Goal: Transaction & Acquisition: Purchase product/service

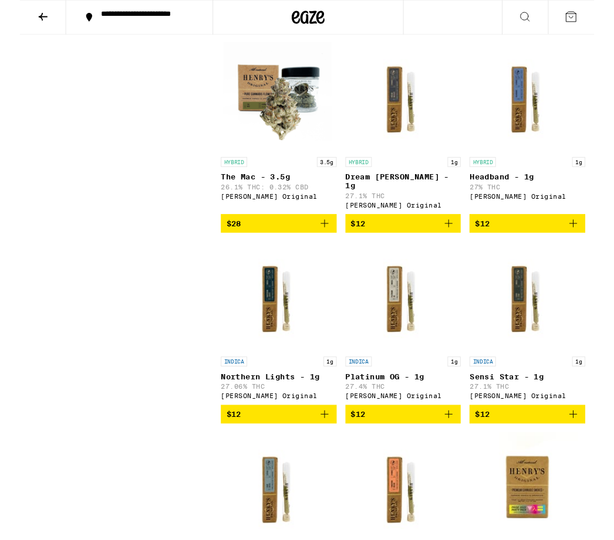
scroll to position [1558, 0]
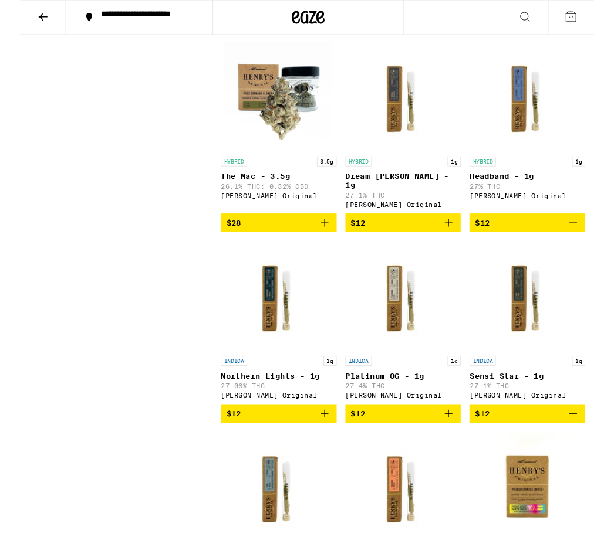
click at [585, 363] on img "Open page for Sensi Star - 1g from Henry's Original" at bounding box center [542, 316] width 117 height 117
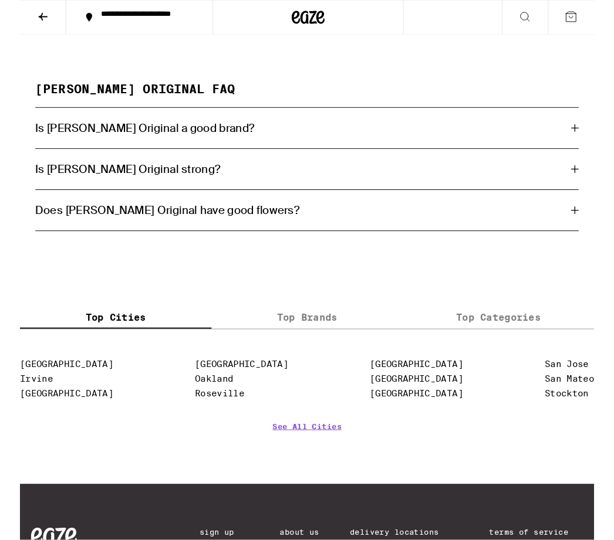
scroll to position [2842, 0]
click at [583, 144] on div "Is [PERSON_NAME] Original a good brand?" at bounding box center [306, 136] width 581 height 15
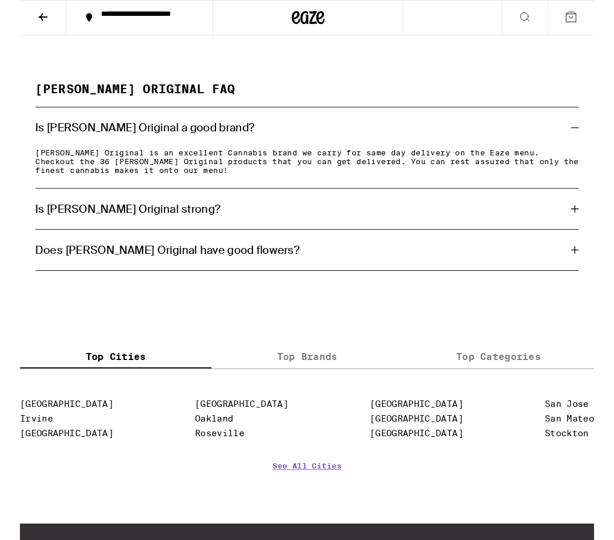
click at [610, 182] on div "[PERSON_NAME] ORIGINAL FAQ Is [PERSON_NAME] Original a good brand? [PERSON_NAME…" at bounding box center [307, 189] width 614 height 201
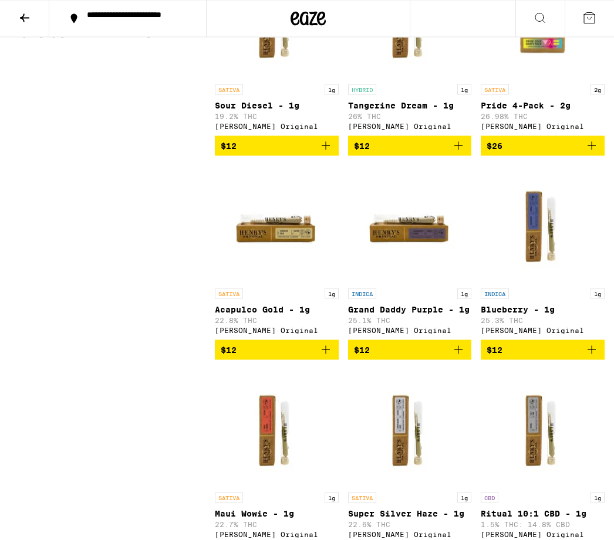
scroll to position [2049, 0]
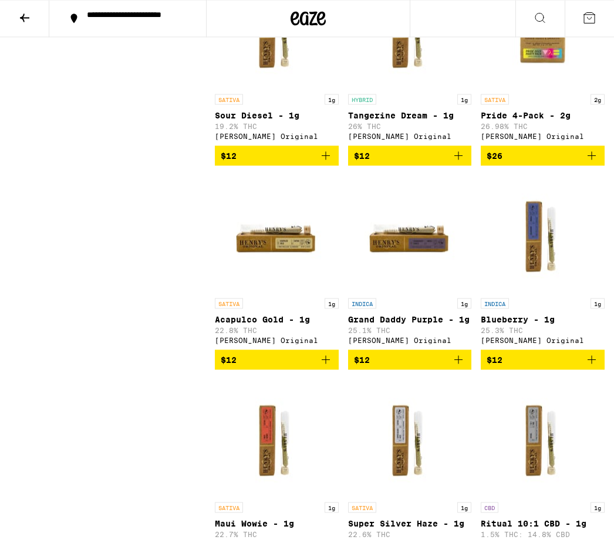
click at [16, 9] on button at bounding box center [24, 19] width 49 height 37
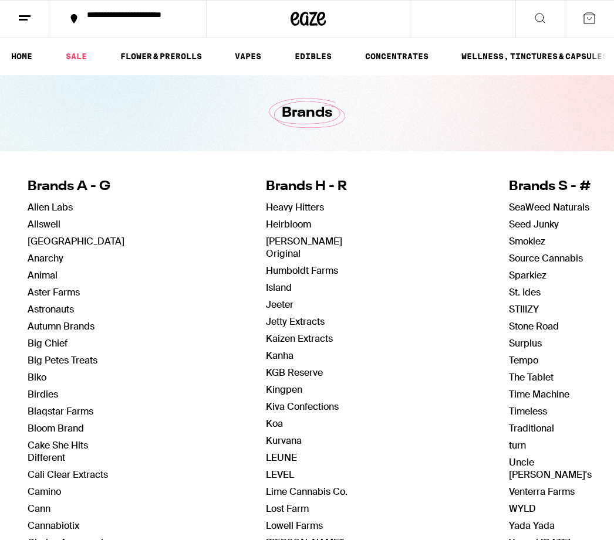
click at [131, 59] on link "FLOWER & PREROLLS" at bounding box center [160, 56] width 93 height 14
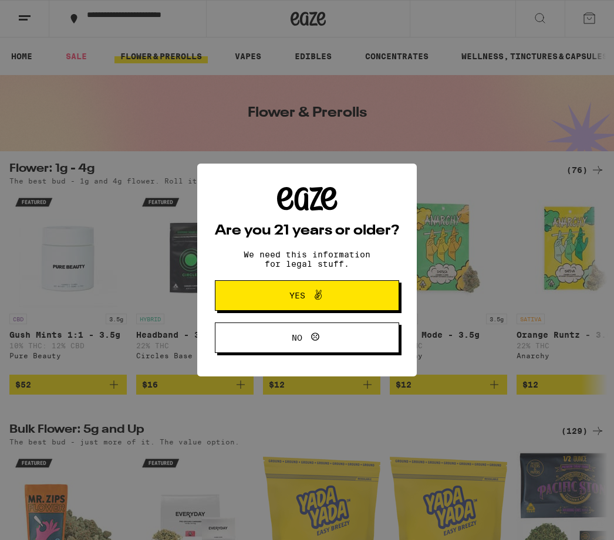
click at [249, 298] on button "Yes" at bounding box center [307, 295] width 184 height 31
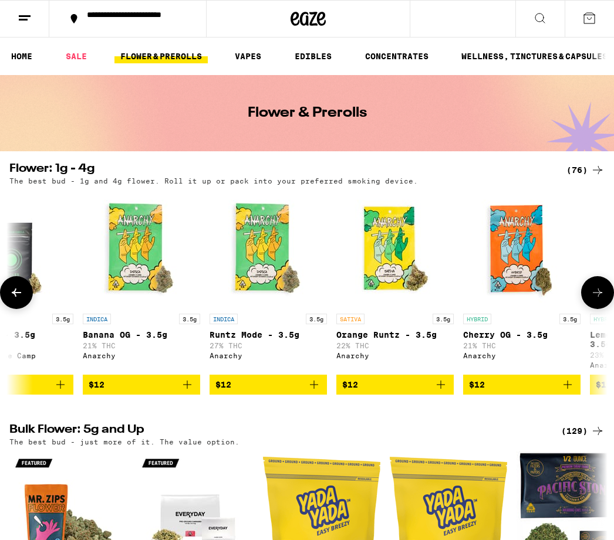
click at [582, 308] on div at bounding box center [597, 292] width 33 height 33
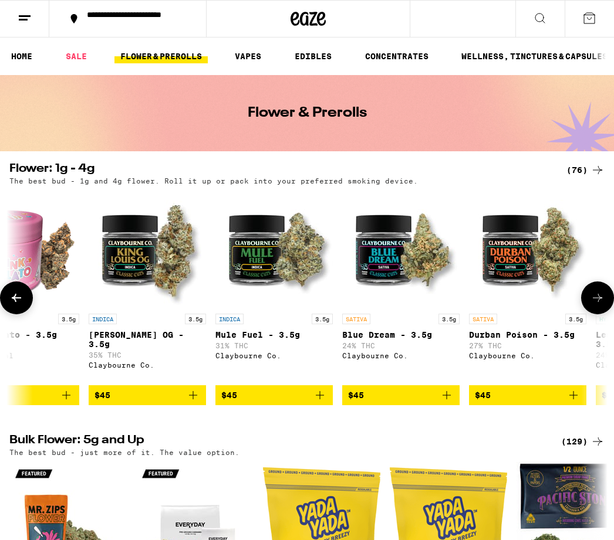
scroll to position [0, 4990]
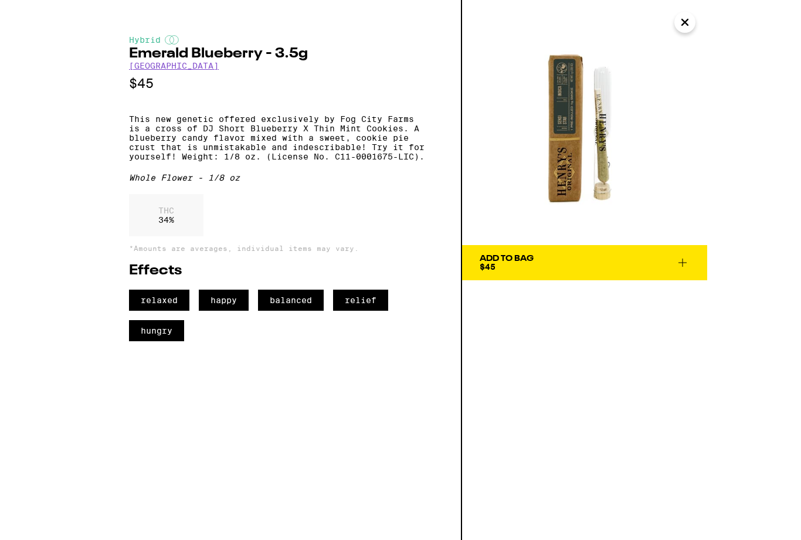
scroll to position [0, 5528]
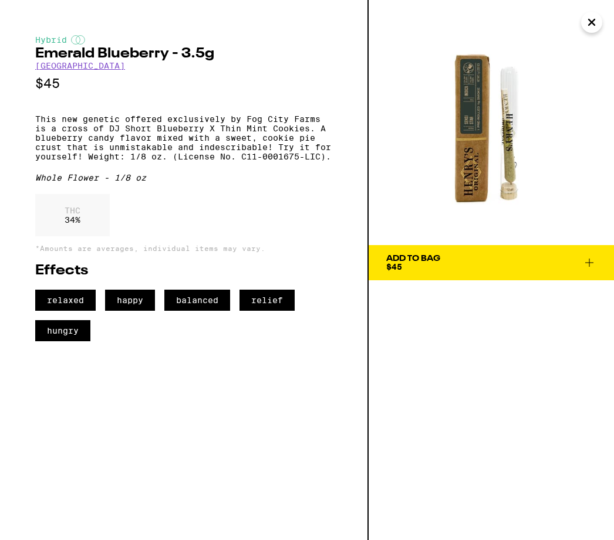
click at [12, 22] on div "Hybrid Emerald Blueberry - 3.5g Fog City Farms $45 This new genetic offered exc…" at bounding box center [184, 270] width 368 height 540
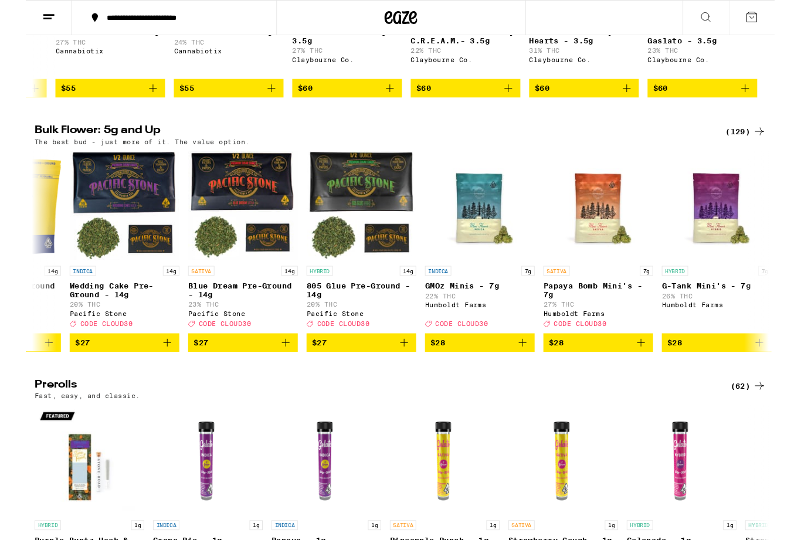
scroll to position [0, 470]
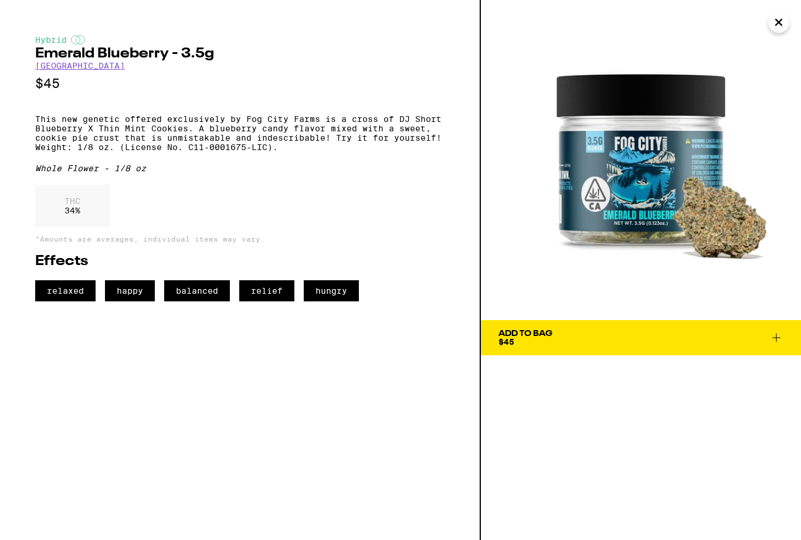
scroll to position [0, 339]
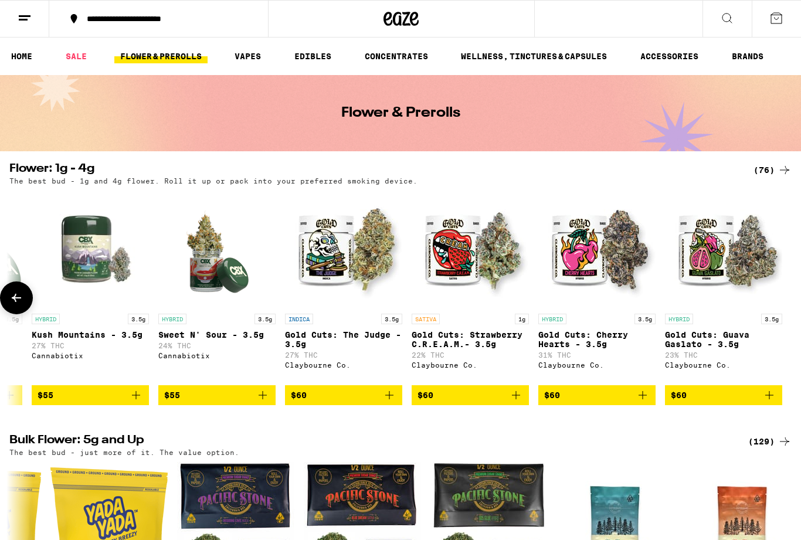
scroll to position [301, 0]
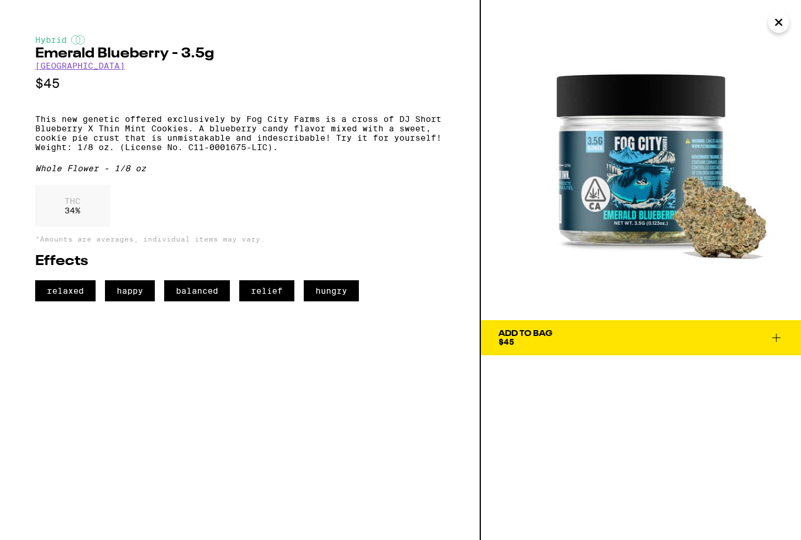
scroll to position [301, 0]
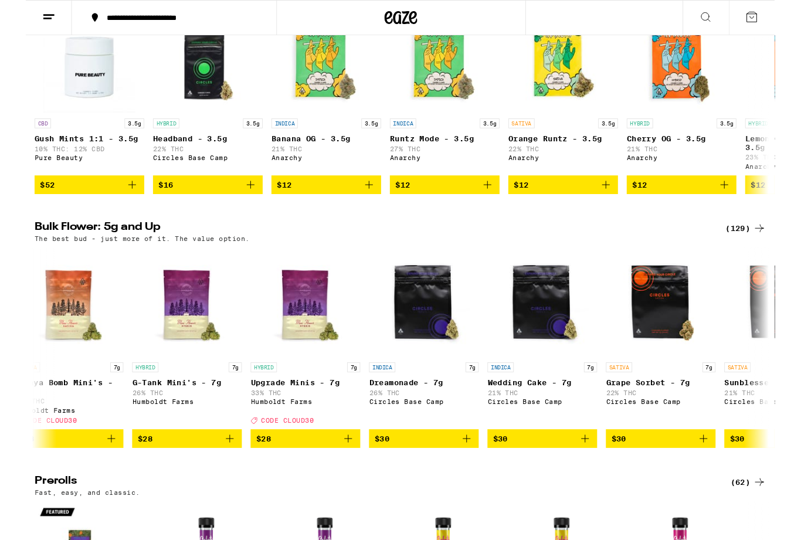
scroll to position [0, 1036]
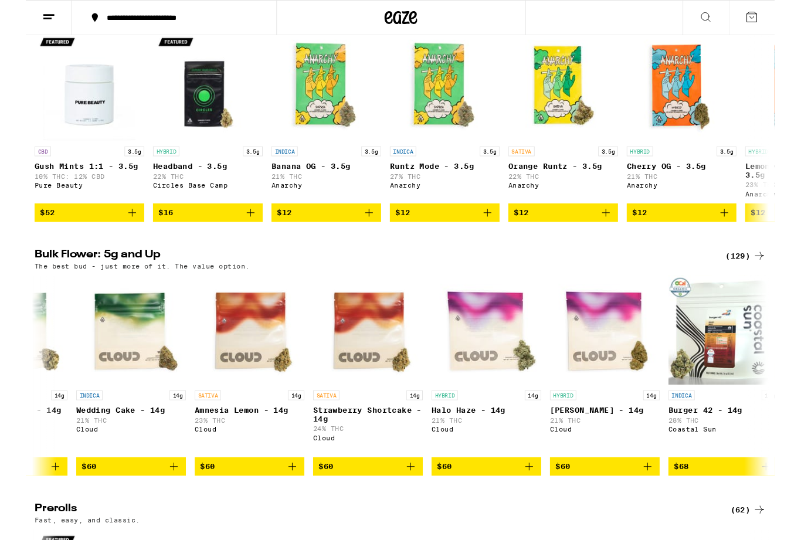
scroll to position [0, 7948]
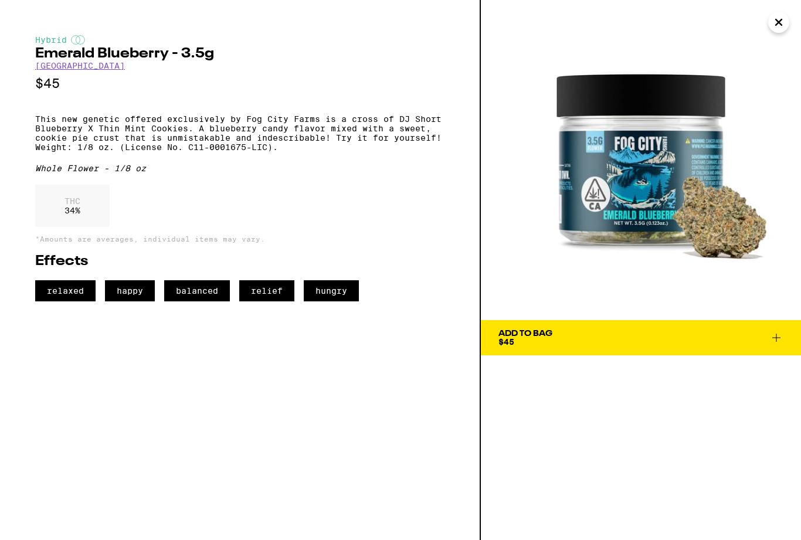
click at [613, 276] on img at bounding box center [641, 160] width 320 height 320
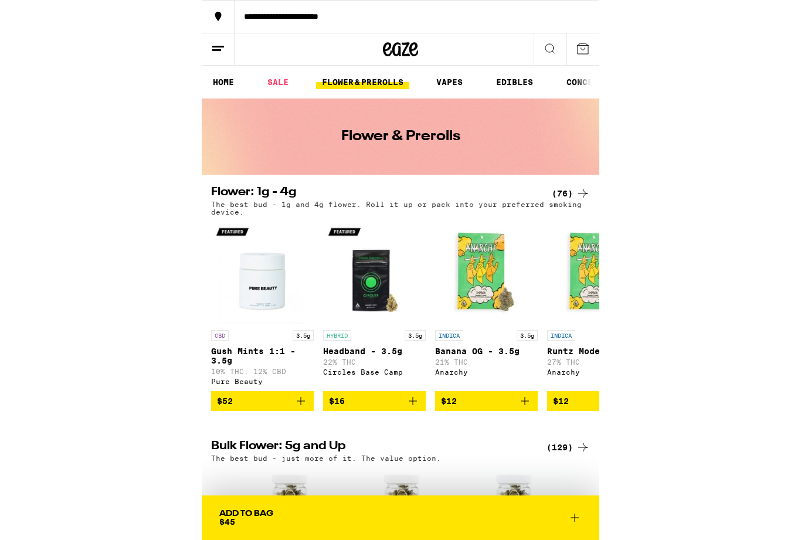
scroll to position [0, 15561]
